Goal: Task Accomplishment & Management: Manage account settings

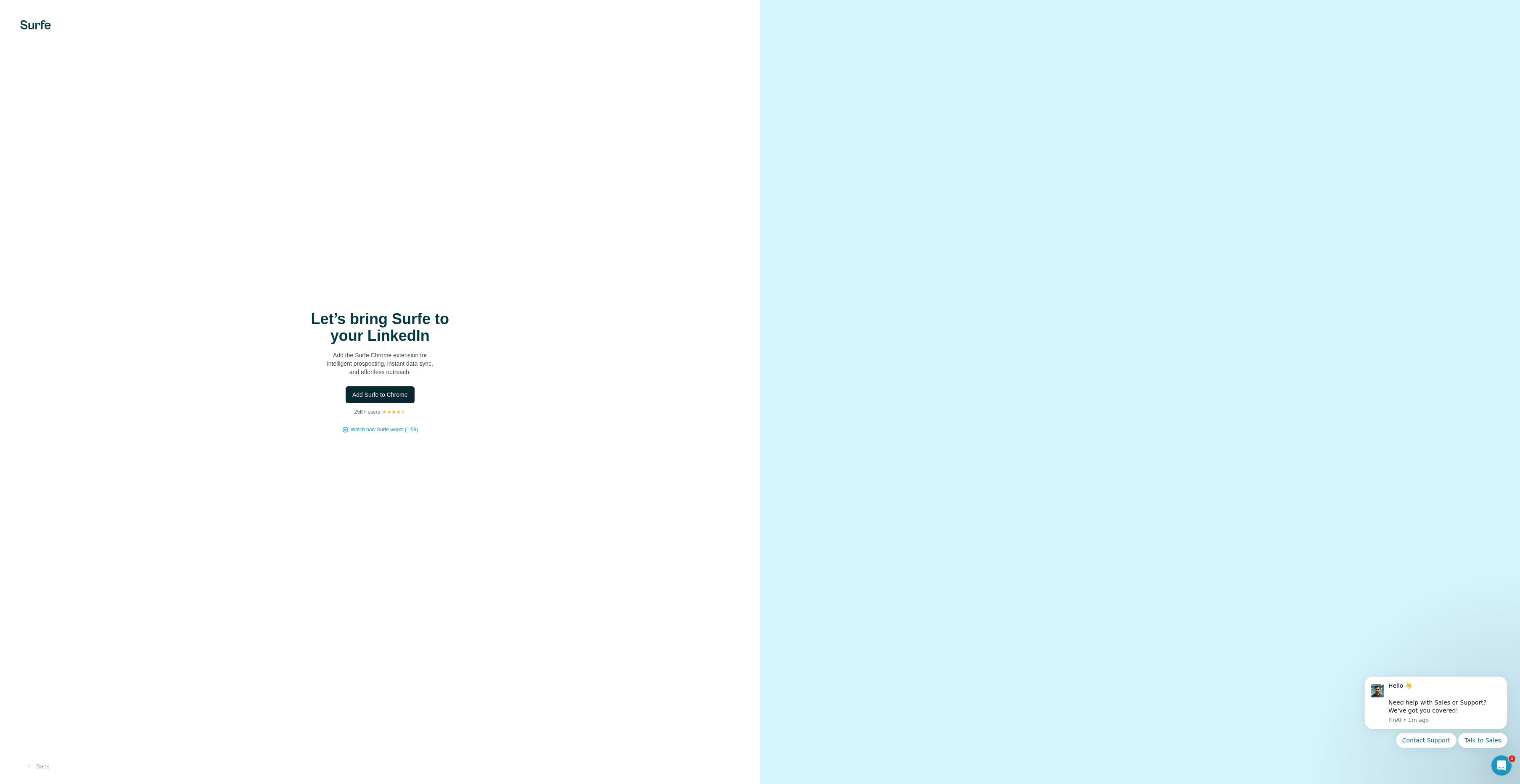
click at [385, 394] on span "Add Surfe to Chrome" at bounding box center [380, 394] width 55 height 8
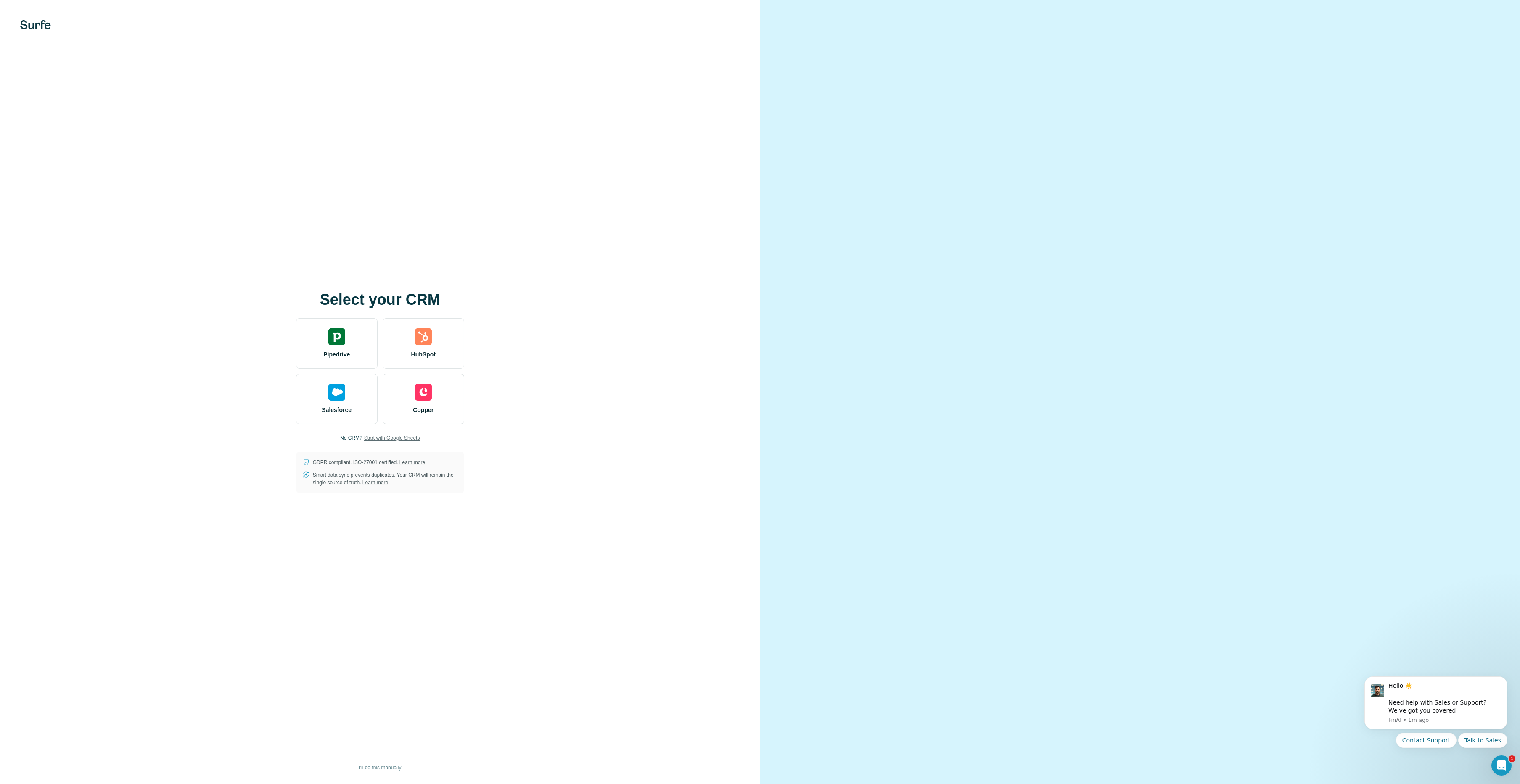
click at [377, 437] on span "Start with Google Sheets" at bounding box center [392, 438] width 56 height 8
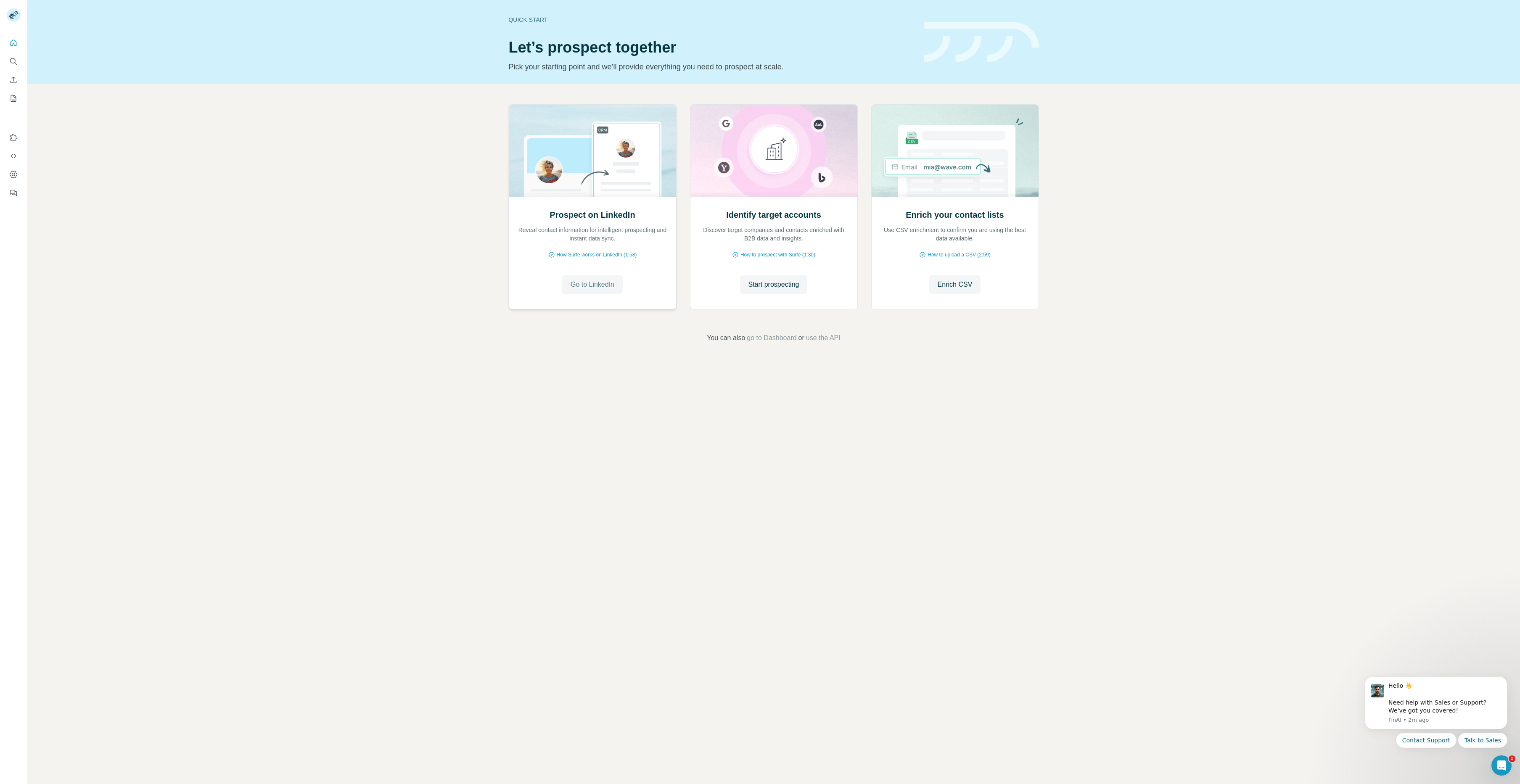
click at [592, 285] on span "Go to LinkedIn" at bounding box center [592, 285] width 44 height 10
click at [948, 399] on div "Quick start Let’s prospect together Pick your starting point and we’ll provide …" at bounding box center [773, 392] width 1493 height 784
click at [757, 256] on span "How to prospect with Surfe (1:30)" at bounding box center [778, 255] width 75 height 8
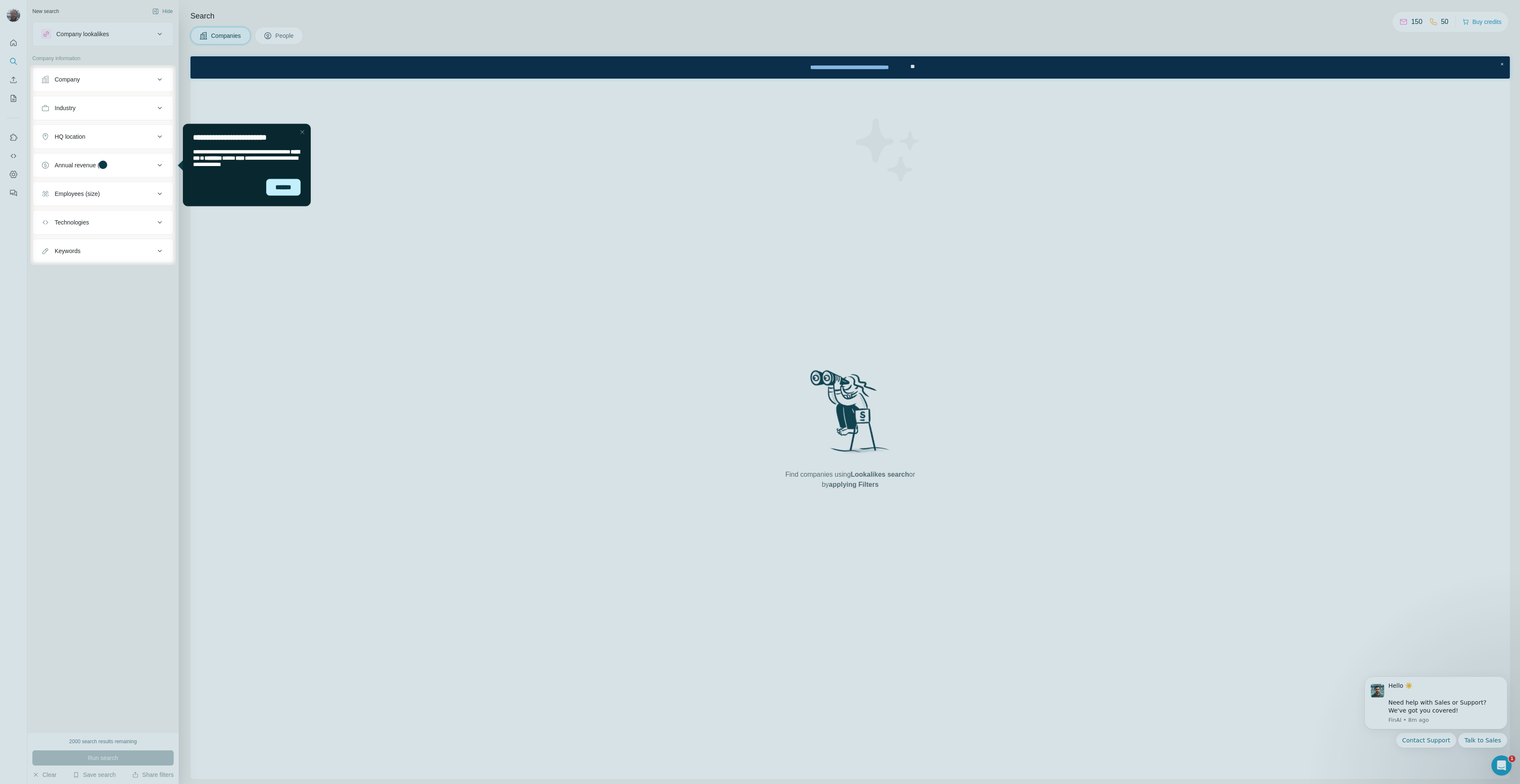
click at [281, 188] on div "******" at bounding box center [283, 187] width 34 height 17
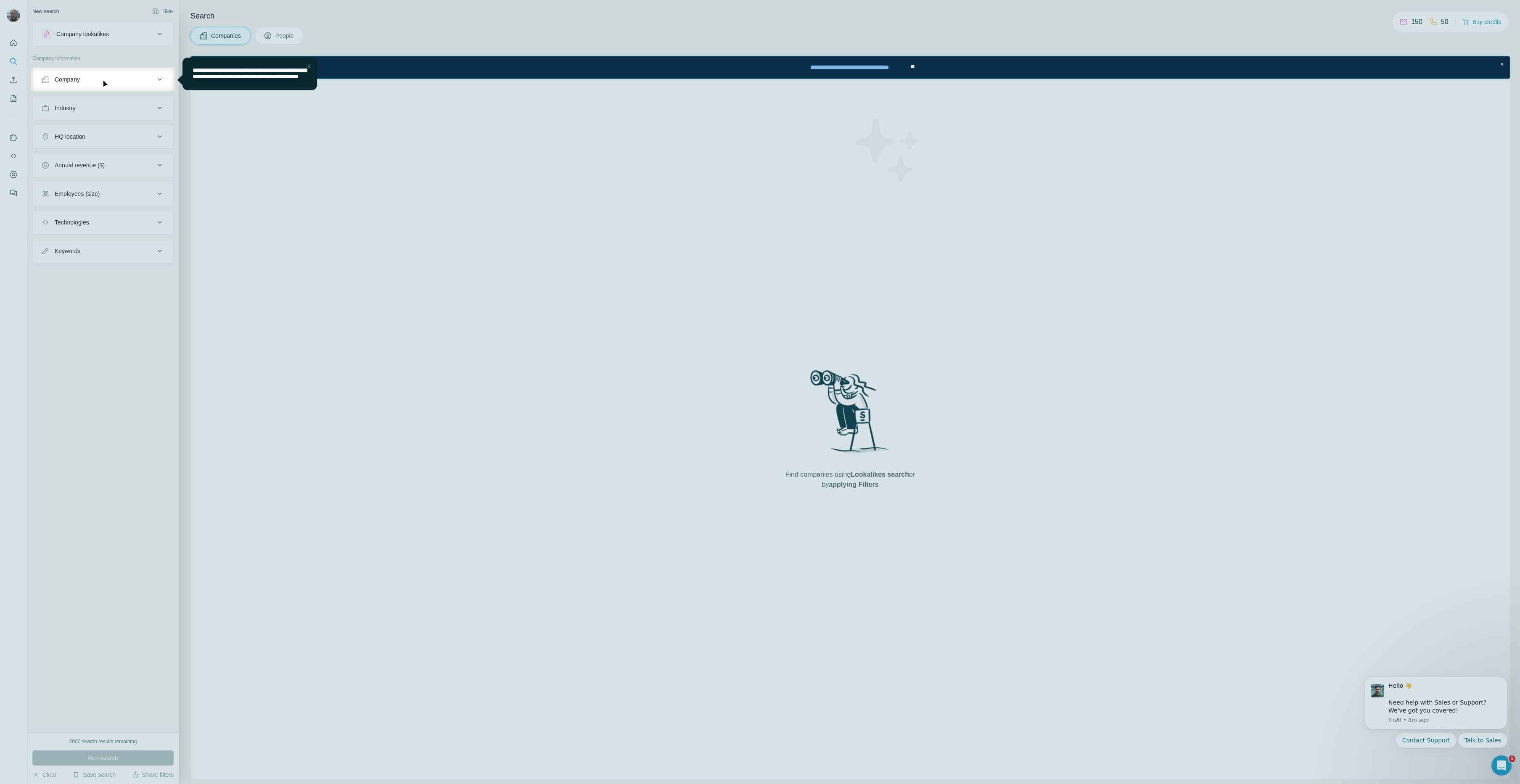
click at [308, 67] on div "Close Step" at bounding box center [308, 66] width 10 height 10
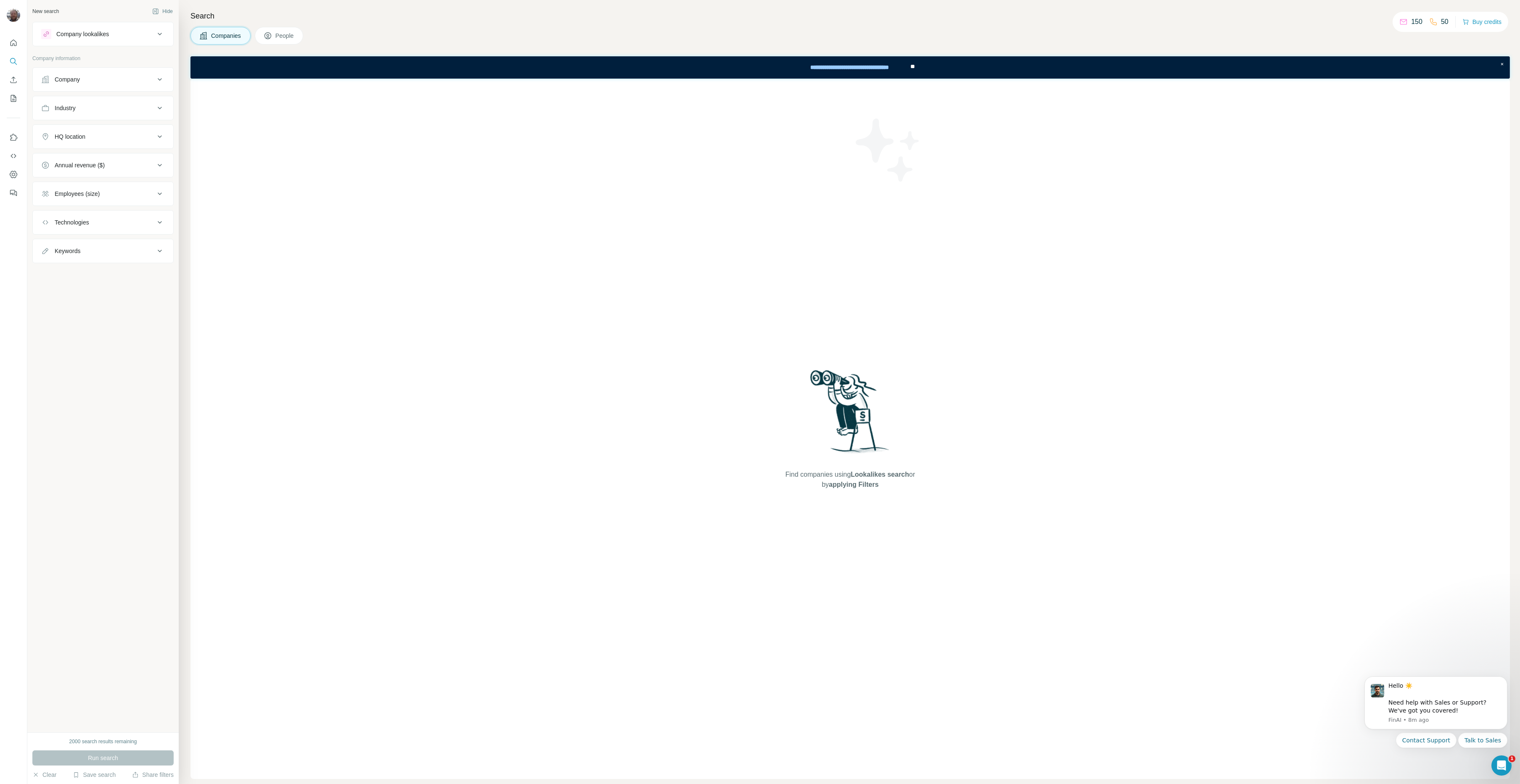
click at [95, 326] on div "New search Hide Company lookalikes Company information Company Industry HQ loca…" at bounding box center [103, 366] width 151 height 732
click at [15, 15] on img at bounding box center [13, 15] width 13 height 13
click at [69, 84] on div "Log out" at bounding box center [56, 81] width 32 height 8
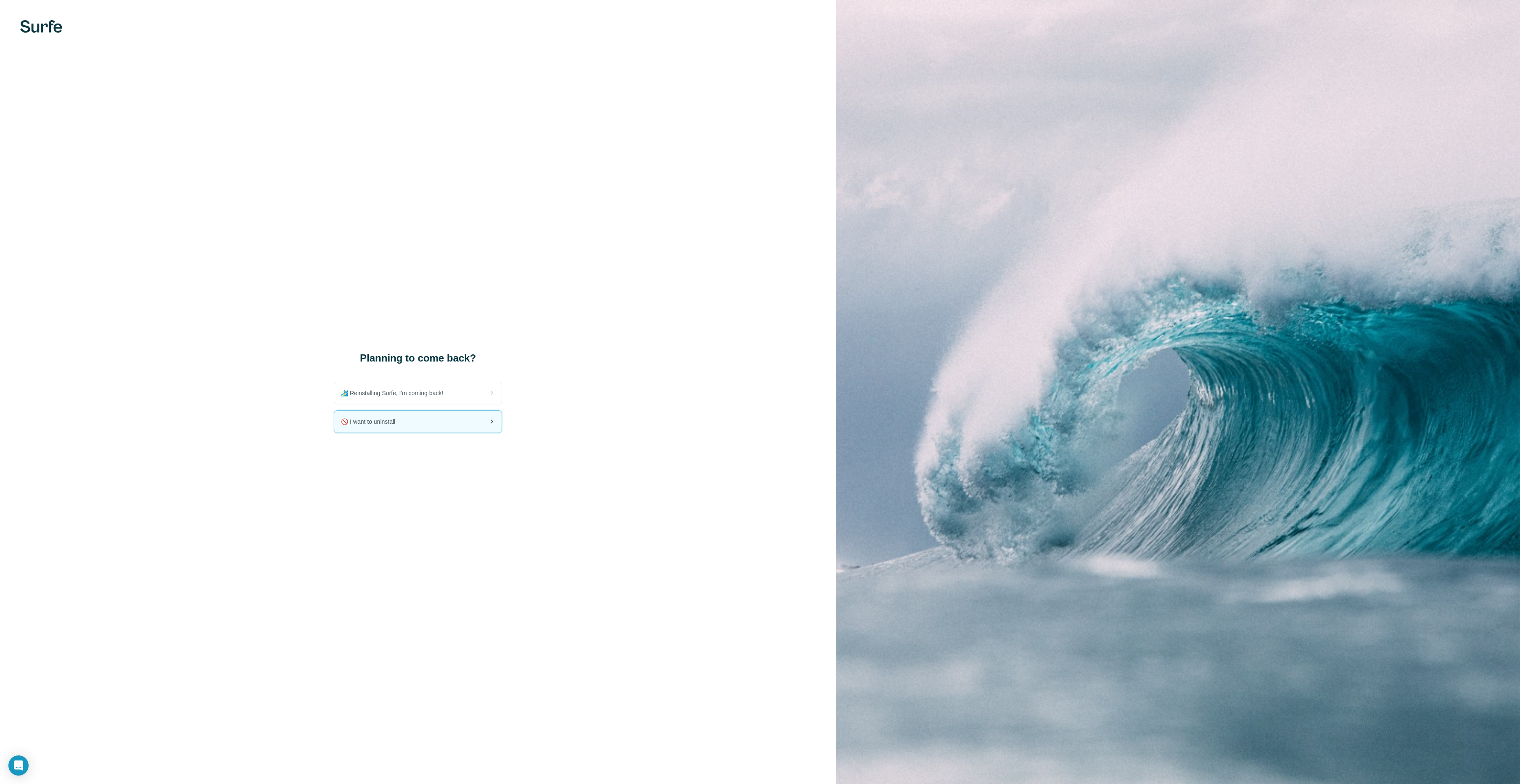
click at [398, 425] on span "🚫 I want to uninstall" at bounding box center [371, 422] width 61 height 8
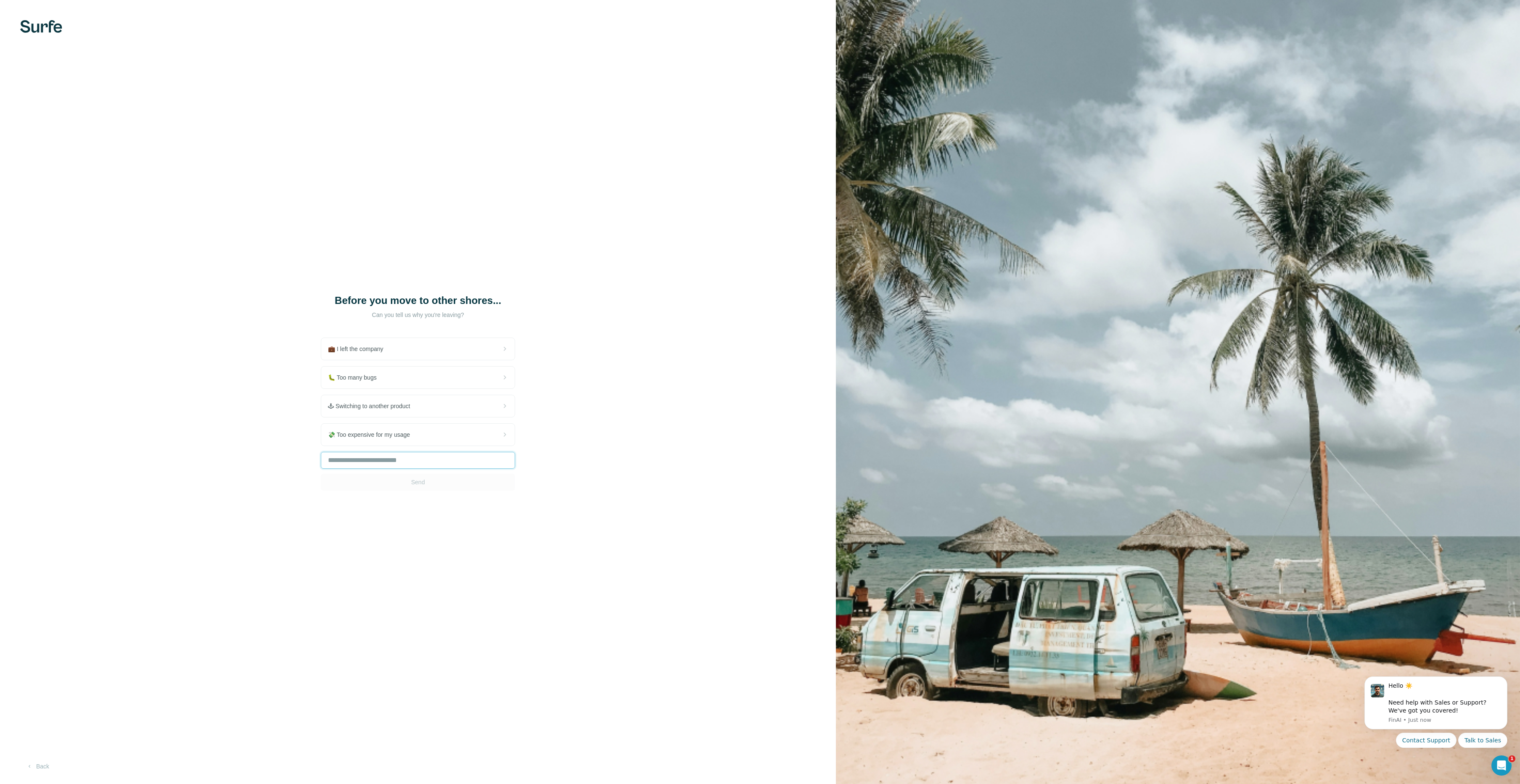
click at [392, 460] on input "text" at bounding box center [418, 460] width 194 height 17
type input "**********"
click at [385, 485] on button "Send" at bounding box center [418, 482] width 194 height 17
